Goal: Contribute content: Contribute content

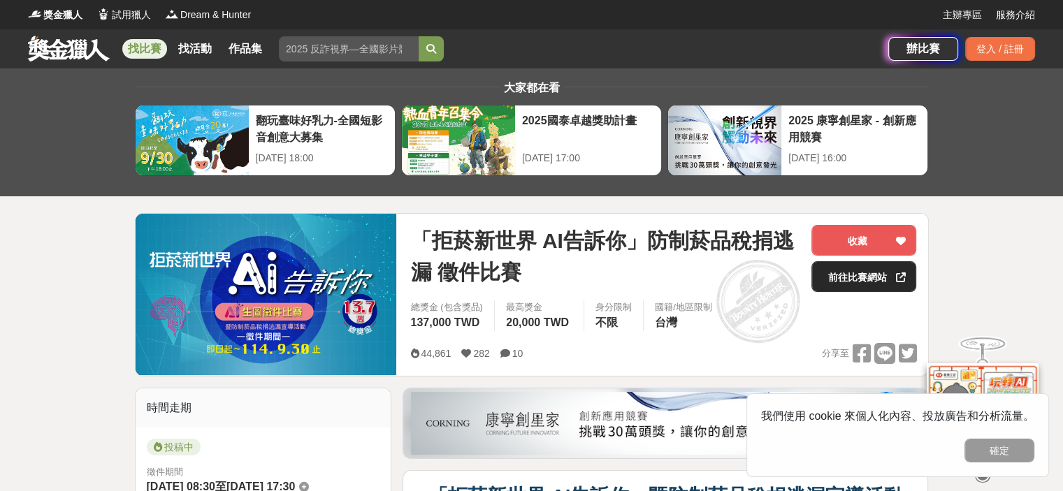
click at [480, 276] on link "前往比賽網站" at bounding box center [864, 276] width 105 height 31
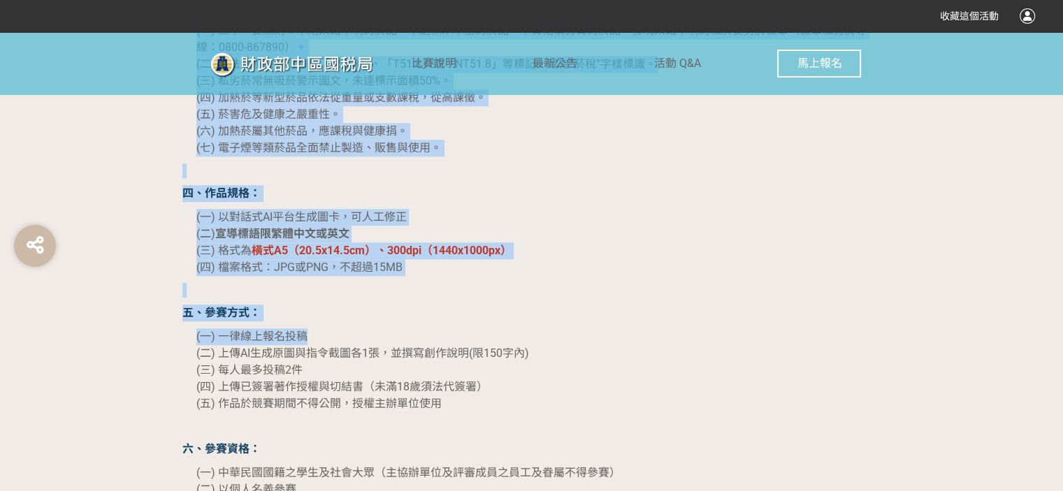
scroll to position [1328, 0]
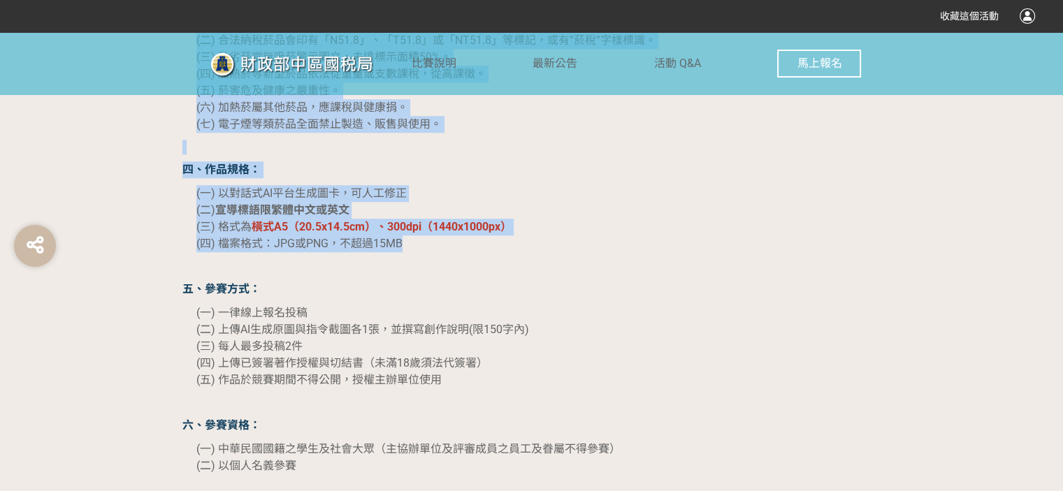
drag, startPoint x: 308, startPoint y: 121, endPoint x: 412, endPoint y: 245, distance: 161.8
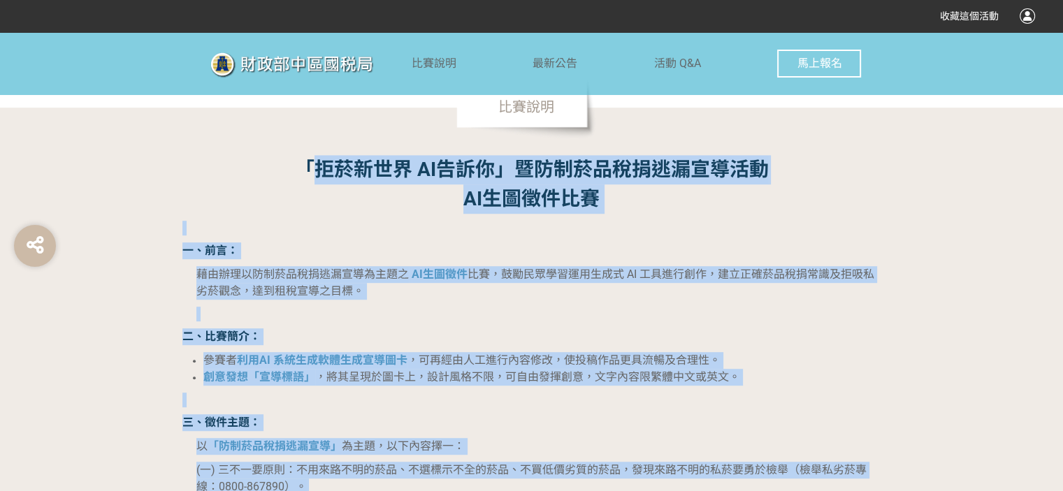
scroll to position [909, 0]
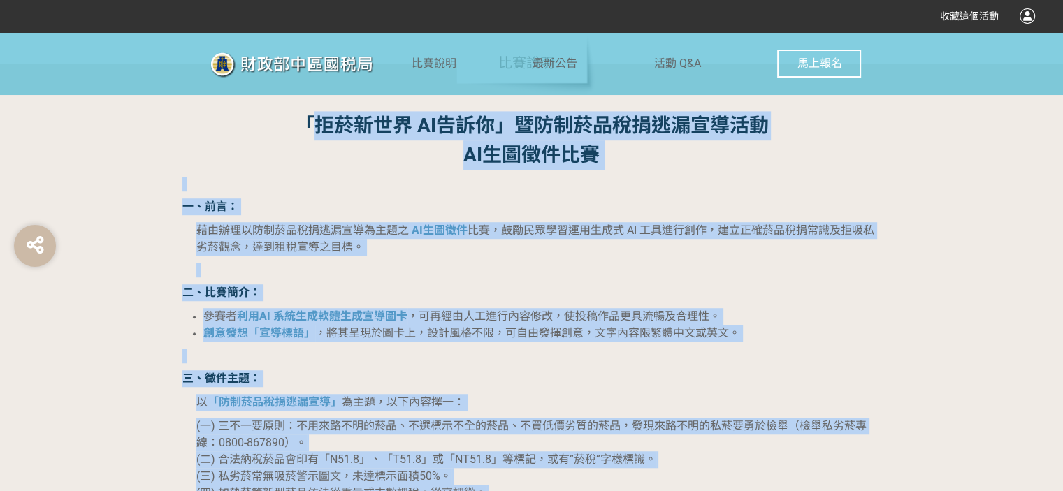
copy div "lorem IPsum」dolorsitametc ADipisci e、se： doeiusmodtemporinci UTlabo et，dolorema…"
